Goal: Information Seeking & Learning: Learn about a topic

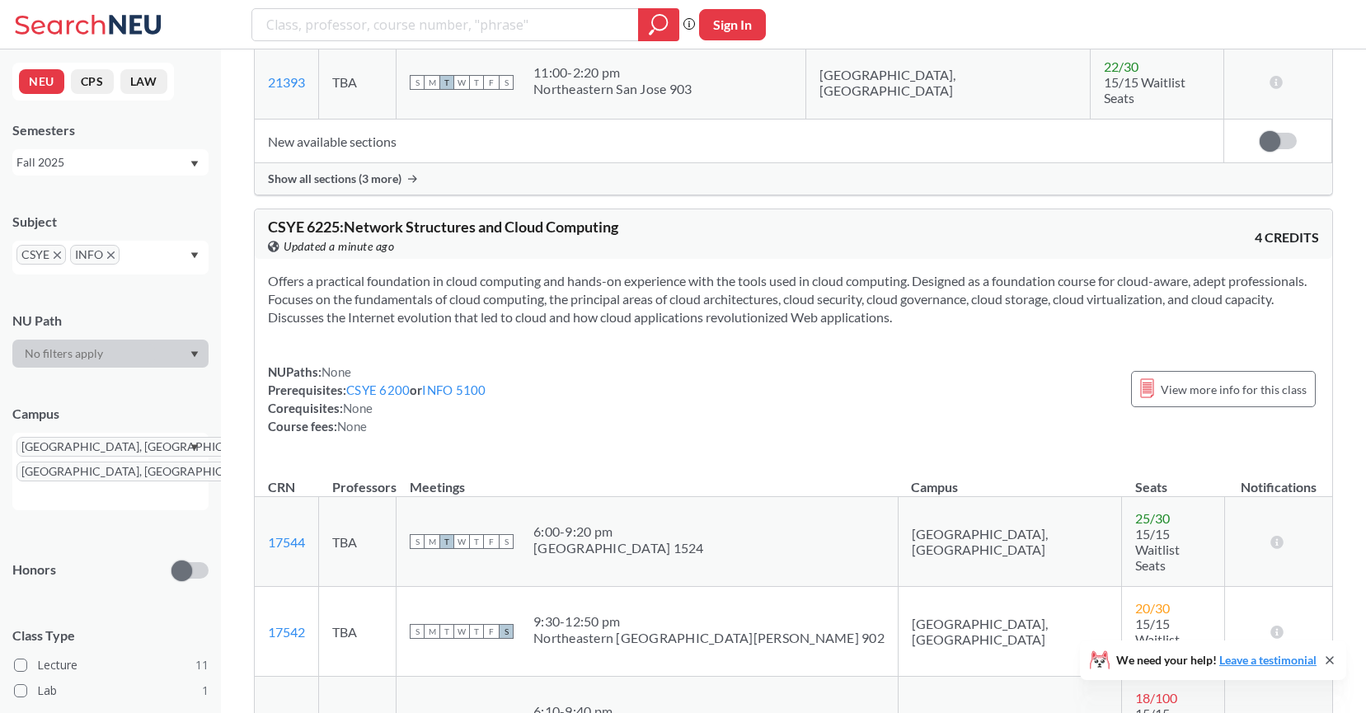
scroll to position [4062, 0]
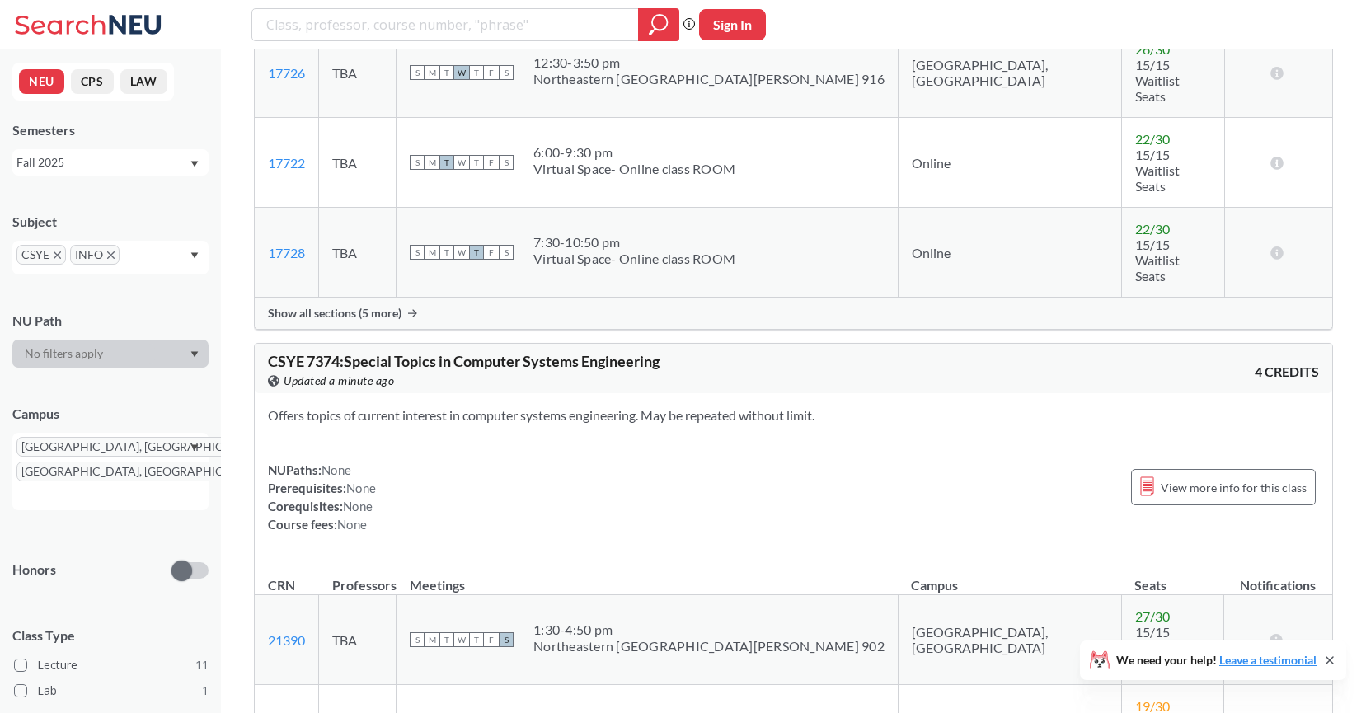
scroll to position [5566, 0]
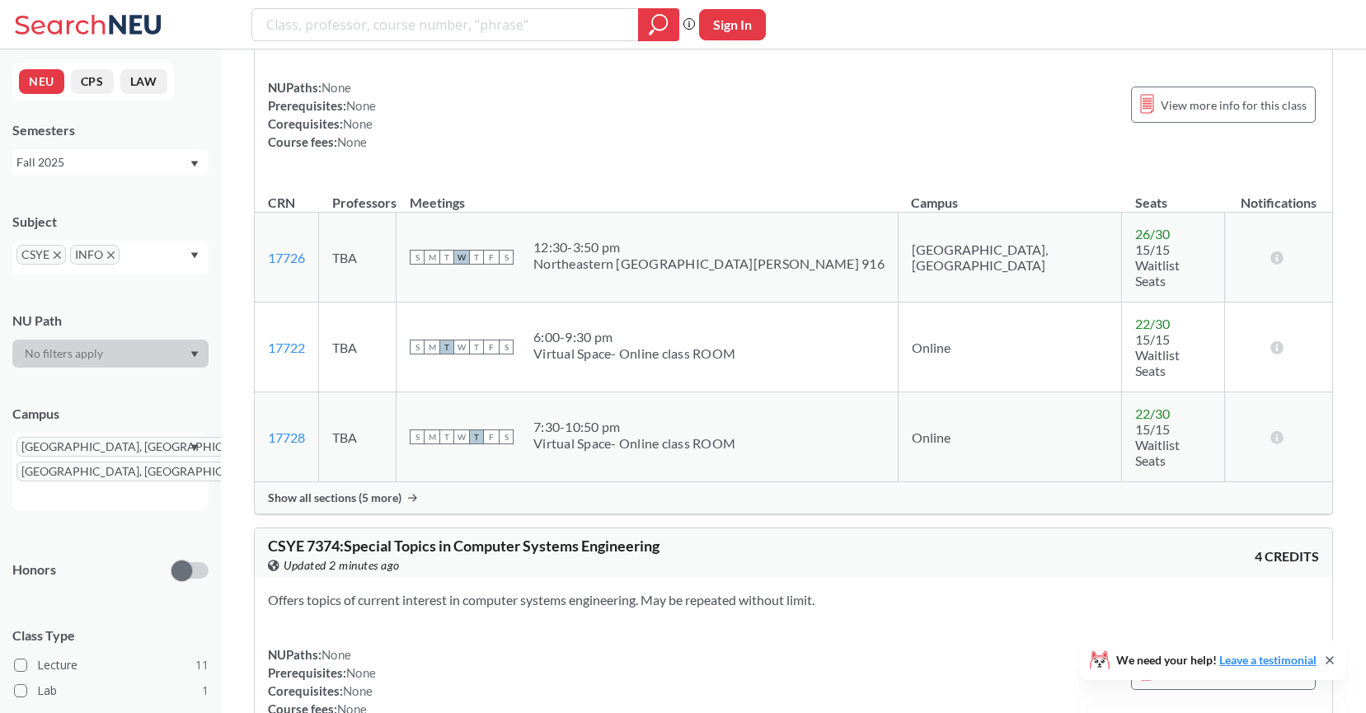
scroll to position [5349, 0]
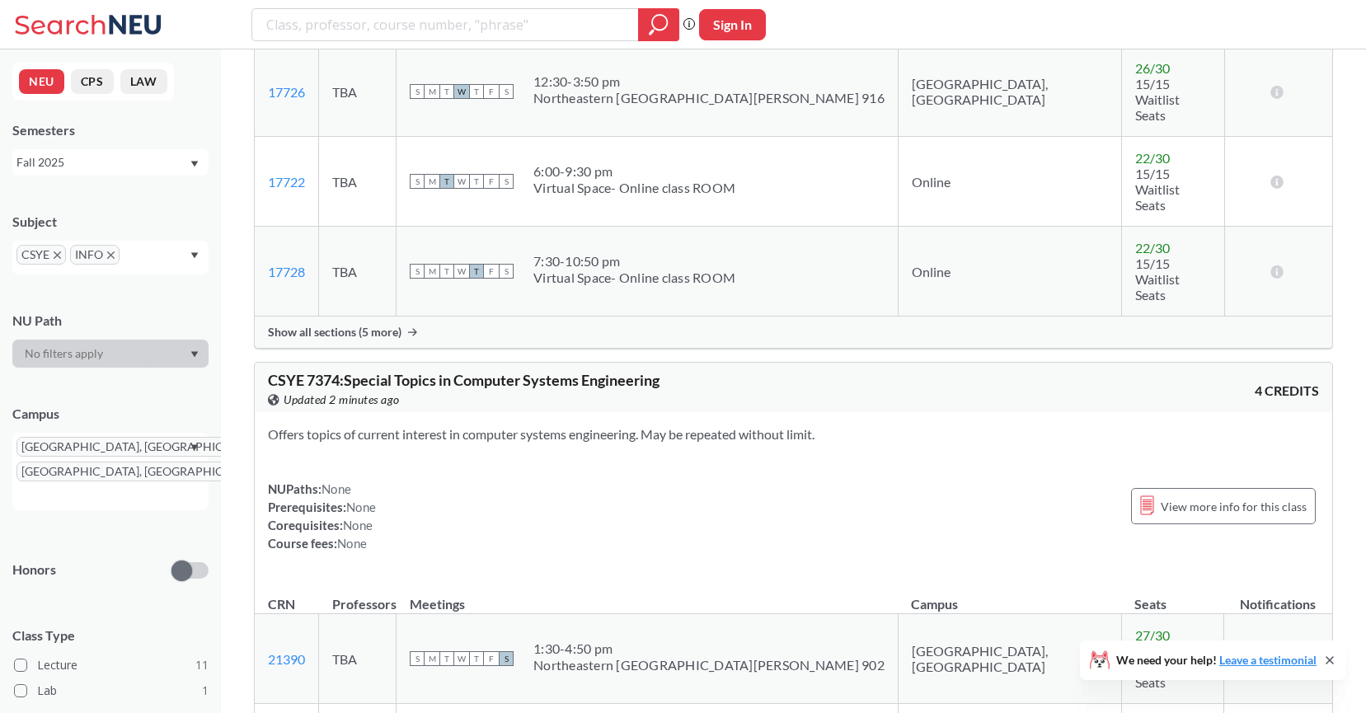
scroll to position [5489, 0]
